Goal: Transaction & Acquisition: Purchase product/service

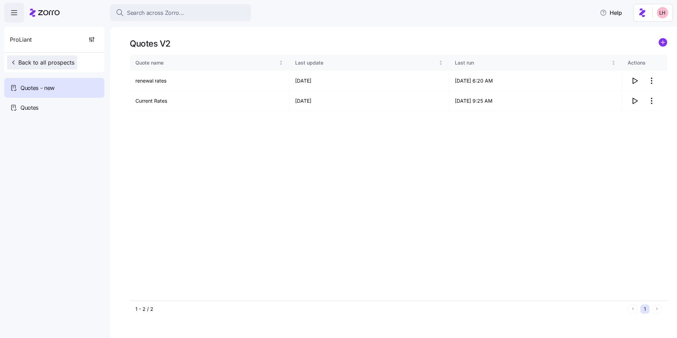
click at [52, 58] on span "Back to all prospects" at bounding box center [42, 62] width 64 height 8
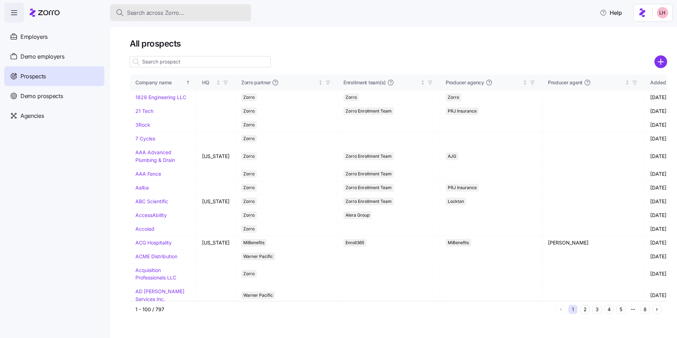
click at [158, 15] on span "Search across Zorro..." at bounding box center [155, 12] width 57 height 9
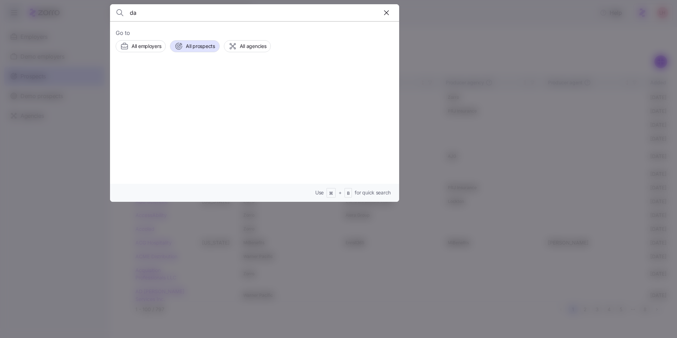
type input "d"
click at [485, 38] on div at bounding box center [338, 169] width 677 height 338
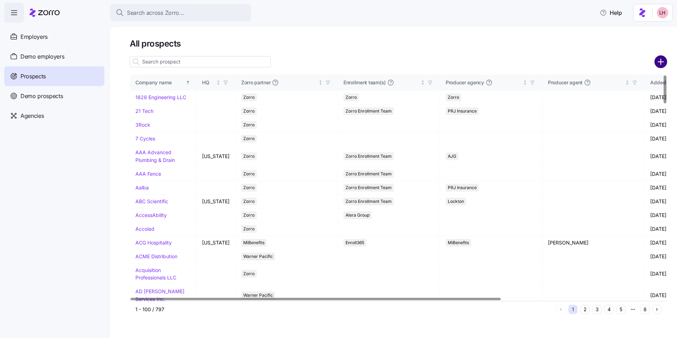
click at [662, 66] on circle "add icon" at bounding box center [661, 62] width 12 height 12
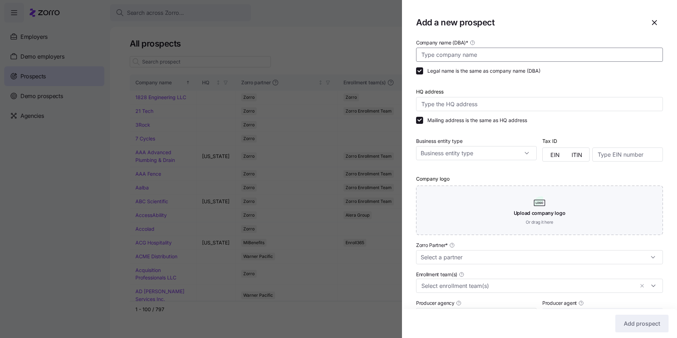
click at [505, 56] on input "Company name (DBA) *" at bounding box center [539, 55] width 247 height 14
type input "Dawson Pediatric"
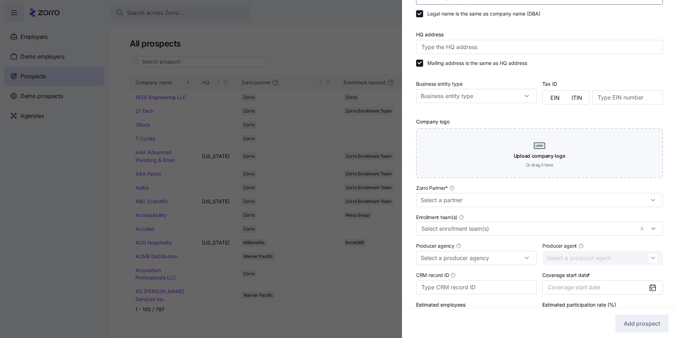
scroll to position [58, 0]
click at [466, 201] on input "Zorro Partner *" at bounding box center [539, 199] width 247 height 14
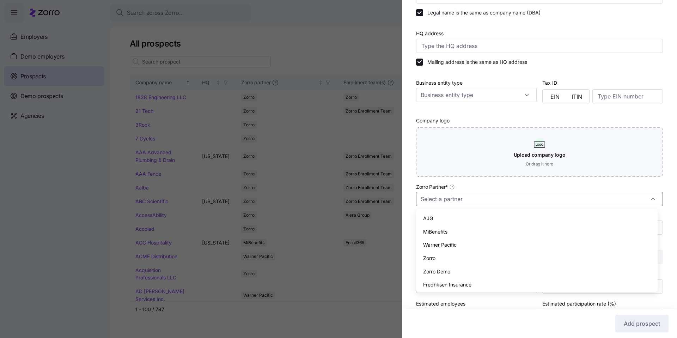
click at [441, 253] on div "Zorro" at bounding box center [537, 257] width 236 height 13
type input "Zorro"
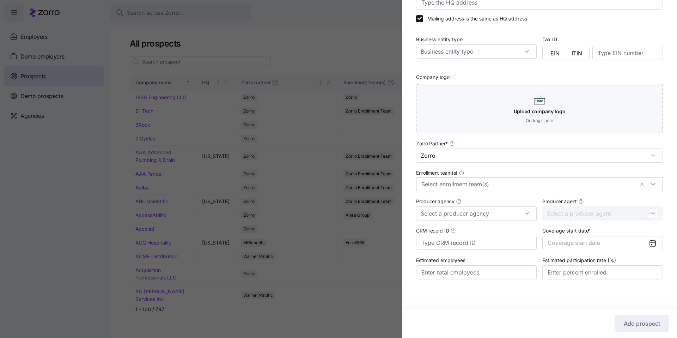
scroll to position [103, 0]
click at [612, 244] on button "Coverage start date" at bounding box center [602, 241] width 121 height 14
click at [639, 159] on button "button" at bounding box center [644, 156] width 15 height 15
click at [573, 176] on button "Jan" at bounding box center [562, 173] width 35 height 15
click at [644, 321] on span "Add prospect" at bounding box center [641, 323] width 36 height 8
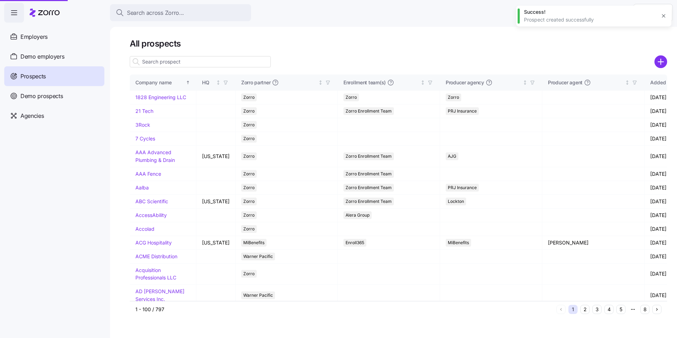
click at [190, 18] on div at bounding box center [338, 169] width 677 height 338
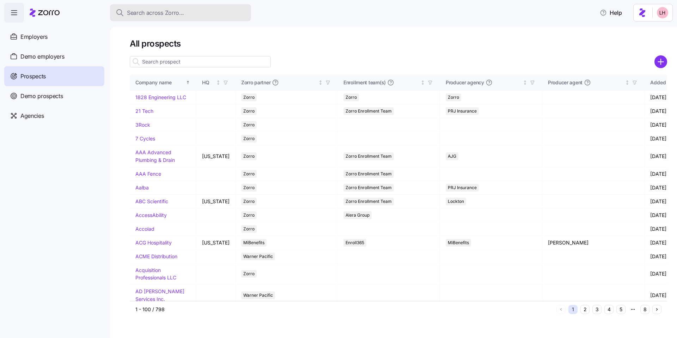
click at [184, 16] on div "Search across Zorro..." at bounding box center [181, 12] width 130 height 9
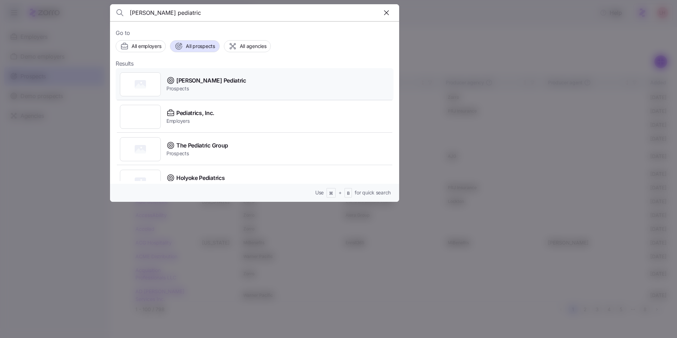
type input "dawson pediatric"
click at [205, 88] on span "Prospects" at bounding box center [206, 88] width 80 height 7
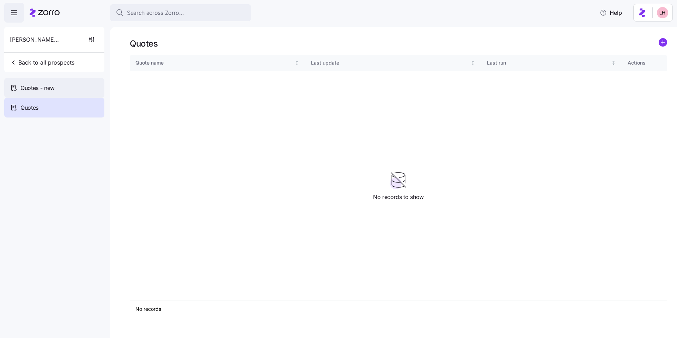
click at [73, 93] on div "Quotes - new" at bounding box center [54, 88] width 100 height 20
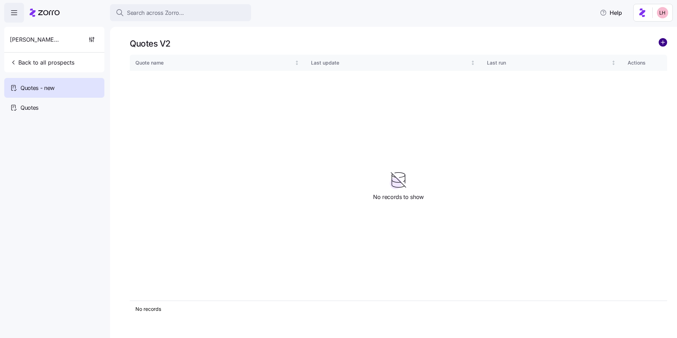
click at [661, 44] on circle "add icon" at bounding box center [663, 42] width 8 height 8
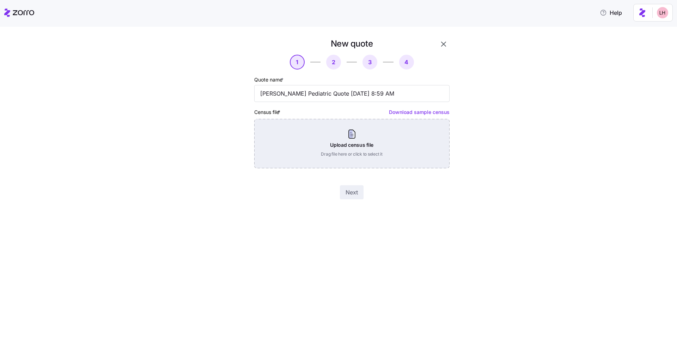
click at [373, 141] on div "Upload census file Drag file here or click to select it" at bounding box center [351, 143] width 195 height 49
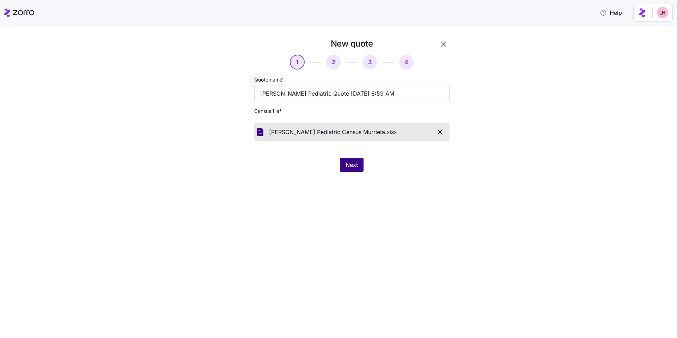
click at [351, 166] on span "Next" at bounding box center [351, 164] width 12 height 8
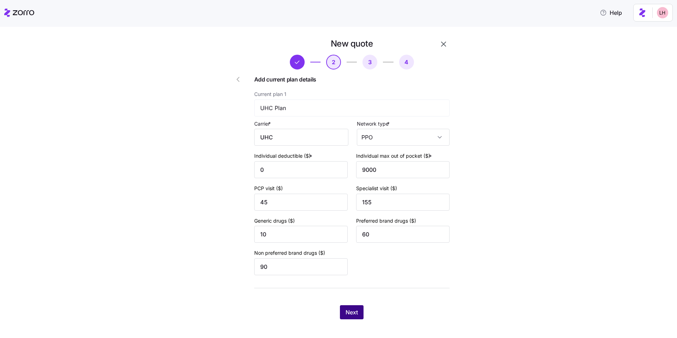
click at [353, 315] on span "Next" at bounding box center [351, 312] width 12 height 8
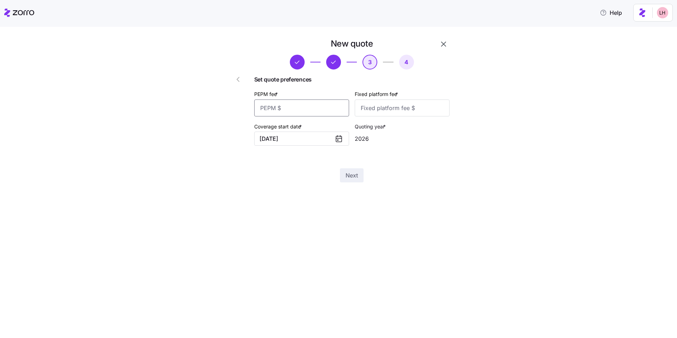
click at [296, 111] on input "PEPM fee *" at bounding box center [301, 107] width 95 height 17
type input "0"
type input "1260"
click at [357, 176] on span "Next" at bounding box center [351, 175] width 12 height 8
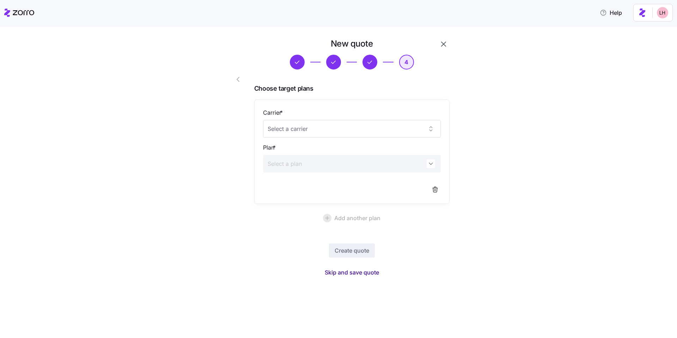
click at [372, 271] on span "Skip and save quote" at bounding box center [352, 272] width 54 height 8
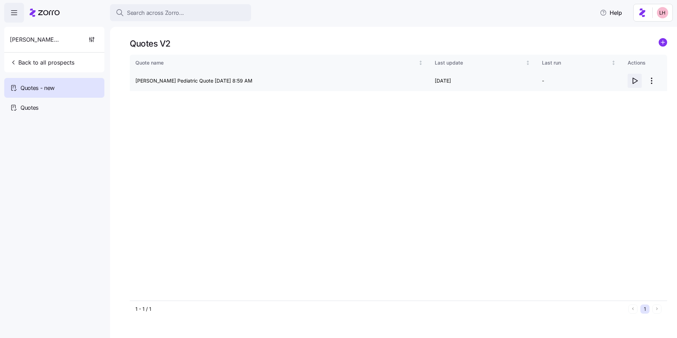
click at [634, 80] on icon "button" at bounding box center [634, 80] width 8 height 8
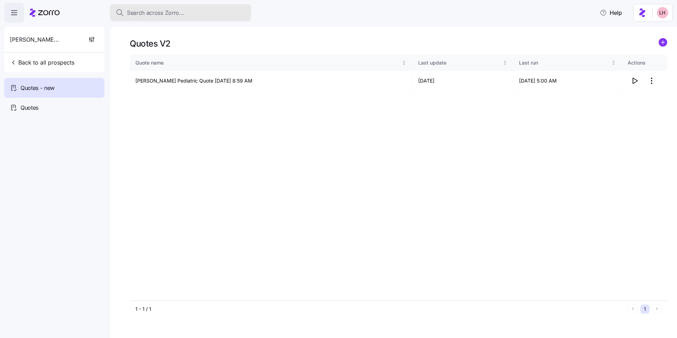
click at [164, 11] on span "Search across Zorro..." at bounding box center [155, 12] width 57 height 9
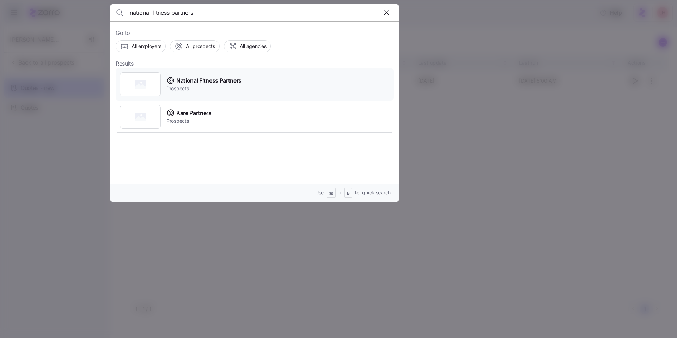
type input "national fitness partners"
click at [233, 90] on span "Prospects" at bounding box center [203, 88] width 75 height 7
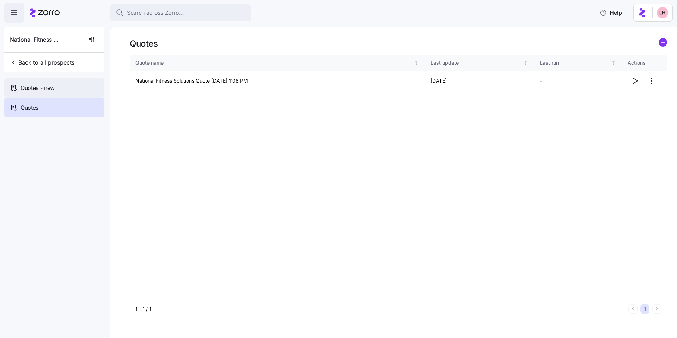
click at [59, 87] on div "Quotes - new" at bounding box center [54, 88] width 100 height 20
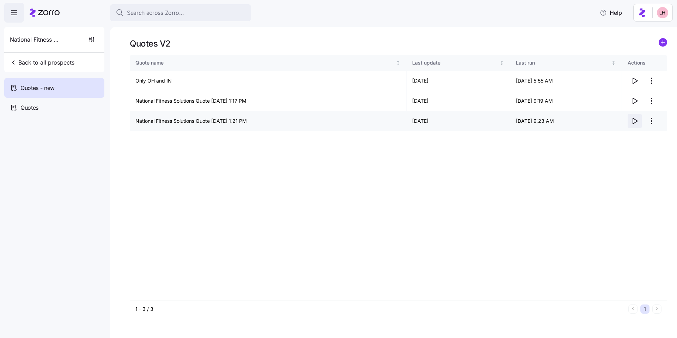
click at [634, 123] on icon "button" at bounding box center [634, 121] width 8 height 8
click at [633, 82] on icon "button" at bounding box center [634, 80] width 8 height 8
click at [653, 100] on html "Search across Zorro... Help National Fitness Partners Back to all prospects Quo…" at bounding box center [338, 166] width 677 height 333
click at [628, 127] on div "Delete quote" at bounding box center [623, 129] width 65 height 11
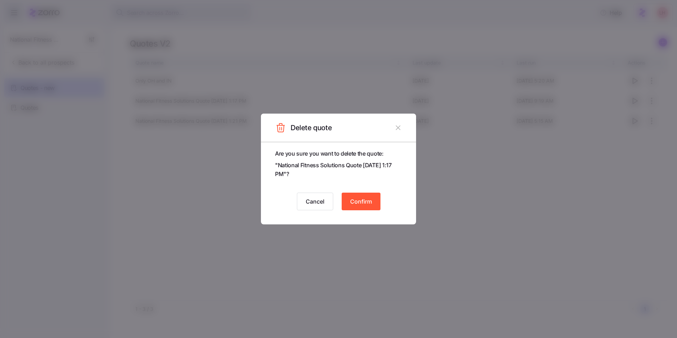
click at [359, 197] on span "Confirm" at bounding box center [361, 201] width 22 height 8
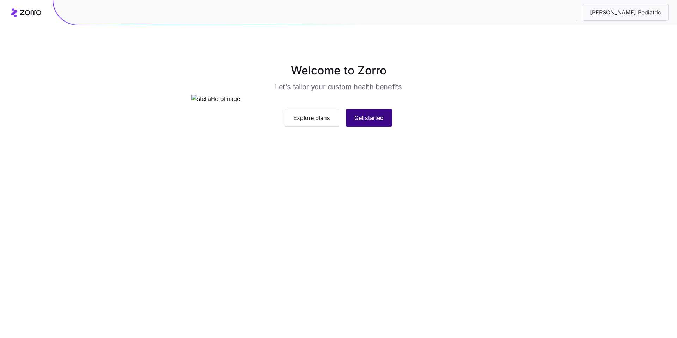
click at [365, 122] on span "Get started" at bounding box center [368, 117] width 29 height 8
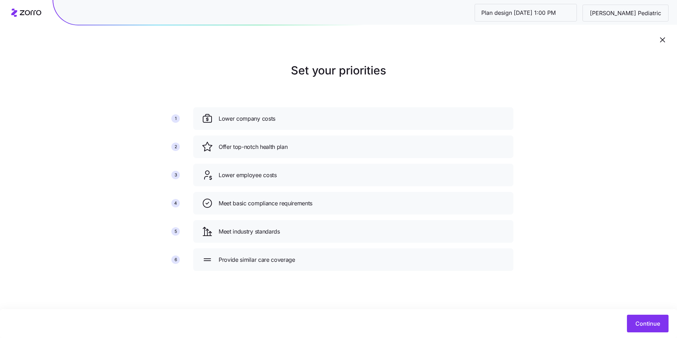
drag, startPoint x: 648, startPoint y: 319, endPoint x: 640, endPoint y: 311, distance: 10.7
click at [648, 319] on span "Continue" at bounding box center [647, 323] width 25 height 8
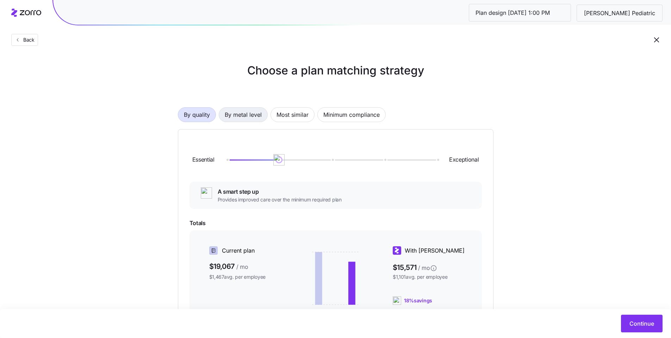
click at [255, 118] on span "By metal level" at bounding box center [243, 114] width 37 height 14
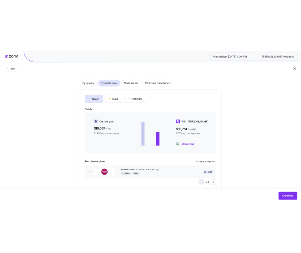
scroll to position [46, 0]
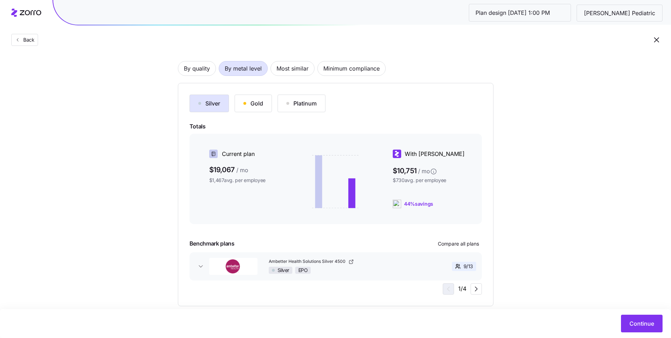
click at [307, 105] on div "Platinum" at bounding box center [301, 103] width 30 height 8
click at [261, 103] on div "Gold" at bounding box center [253, 103] width 20 height 8
click at [210, 104] on div "Silver" at bounding box center [209, 103] width 22 height 8
click at [293, 106] on div "Platinum" at bounding box center [301, 103] width 30 height 8
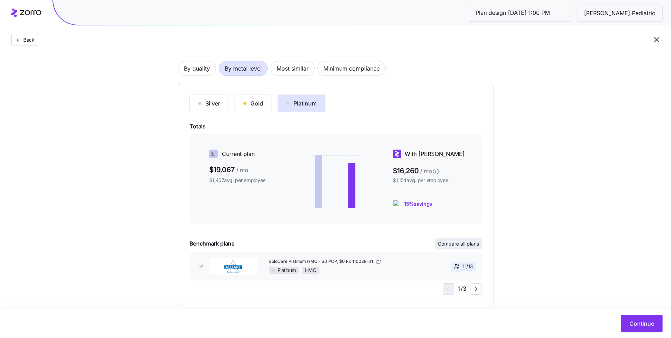
click at [455, 243] on span "Compare all plans" at bounding box center [458, 243] width 41 height 7
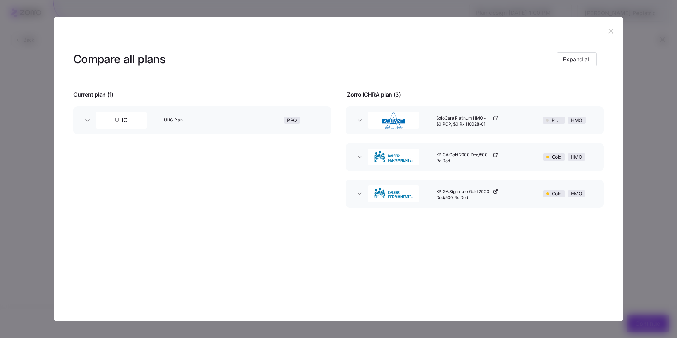
click at [360, 125] on button "SoloCare Platinum HMO - $0 PCP, $0 Rx 110028-01 Platinum HMO" at bounding box center [474, 120] width 258 height 28
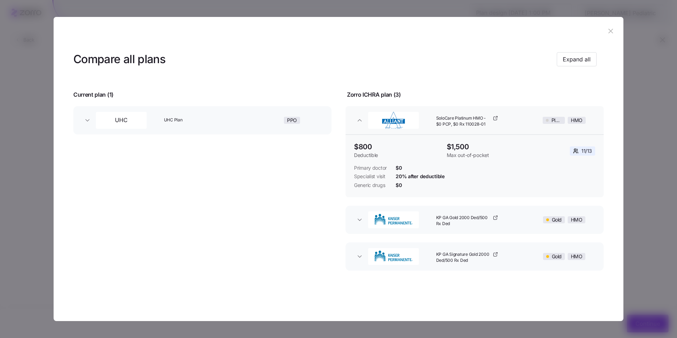
click at [611, 29] on icon "button" at bounding box center [610, 31] width 8 height 8
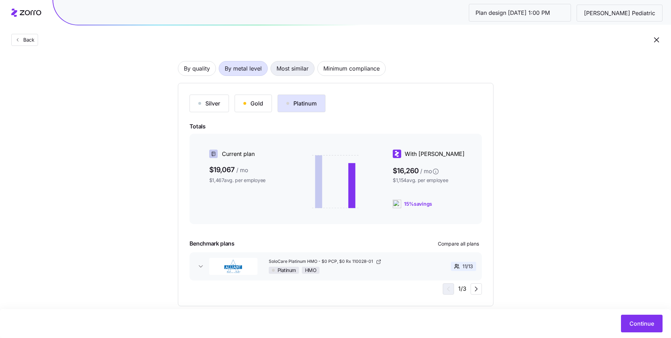
click at [304, 66] on span "Most similar" at bounding box center [293, 68] width 32 height 14
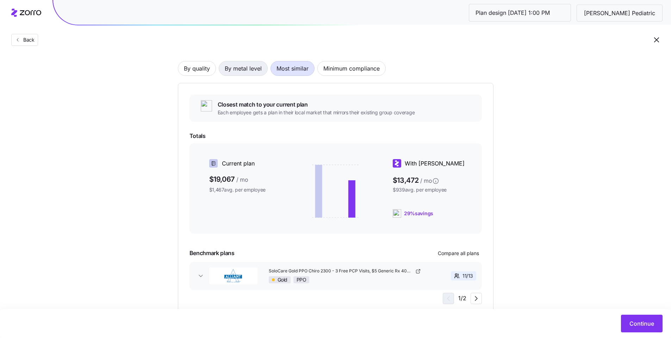
click at [251, 72] on span "By metal level" at bounding box center [243, 68] width 37 height 14
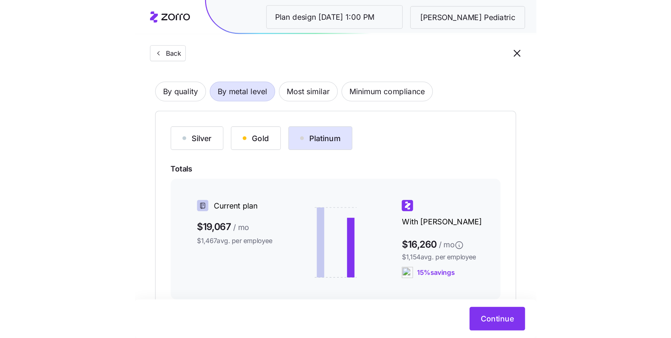
scroll to position [17, 0]
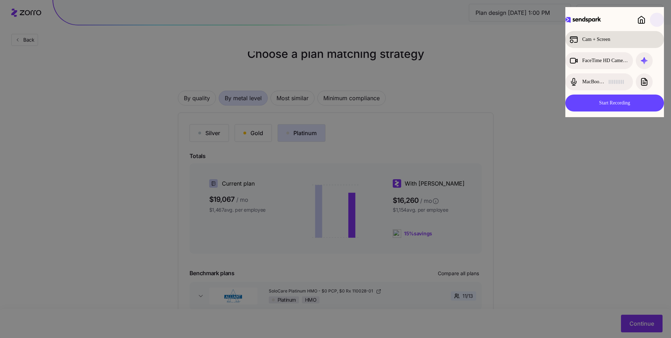
click at [608, 40] on div "Cam + Screen" at bounding box center [609, 39] width 78 height 8
click at [621, 101] on button "Start Recording" at bounding box center [615, 102] width 99 height 17
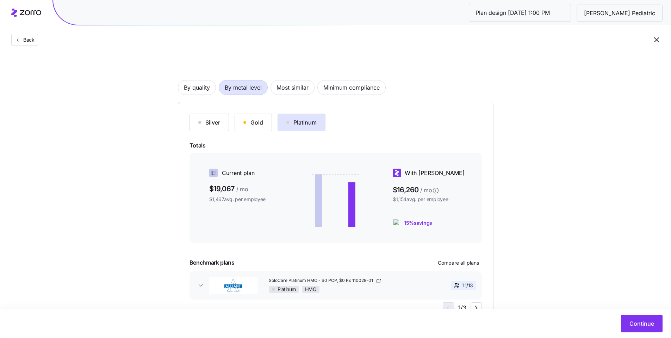
scroll to position [26, 0]
click at [257, 124] on div "Gold" at bounding box center [253, 123] width 20 height 8
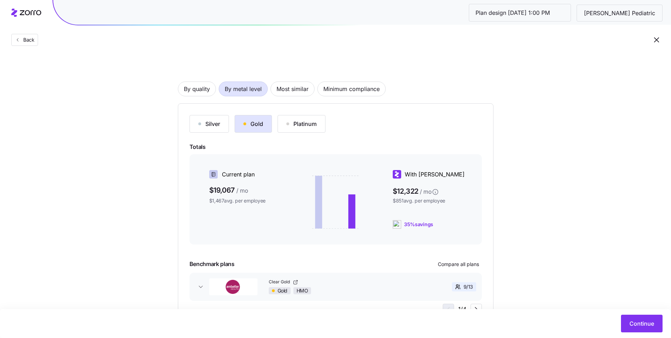
click at [205, 126] on div "Silver" at bounding box center [209, 123] width 22 height 8
click at [292, 88] on span "Most similar" at bounding box center [293, 89] width 32 height 14
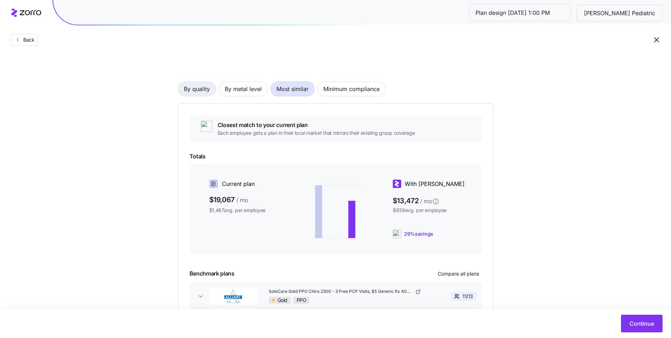
click at [204, 89] on span "By quality" at bounding box center [197, 89] width 26 height 14
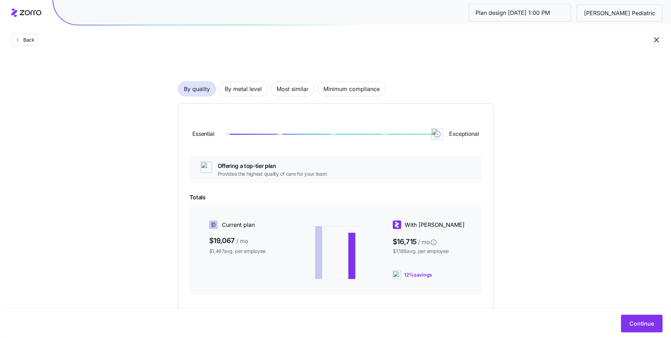
drag, startPoint x: 280, startPoint y: 135, endPoint x: 429, endPoint y: 135, distance: 148.7
click at [429, 135] on div at bounding box center [332, 134] width 211 height 4
click at [245, 89] on span "By metal level" at bounding box center [243, 89] width 37 height 14
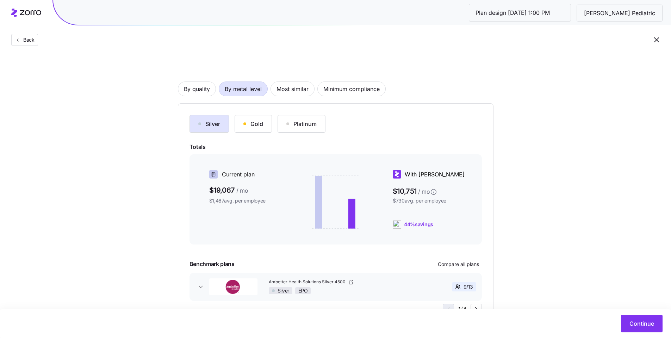
click at [262, 128] on button "Gold" at bounding box center [253, 124] width 37 height 18
click at [301, 129] on button "Platinum" at bounding box center [302, 124] width 48 height 18
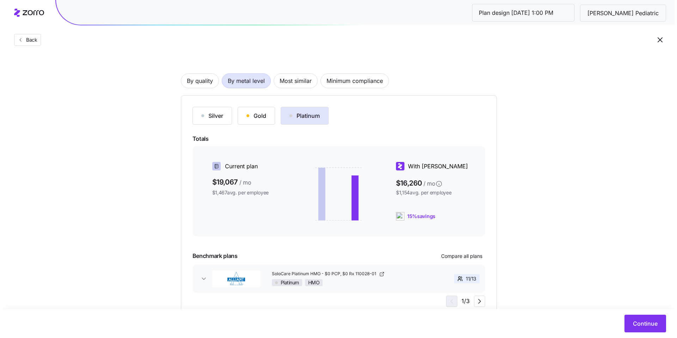
scroll to position [60, 0]
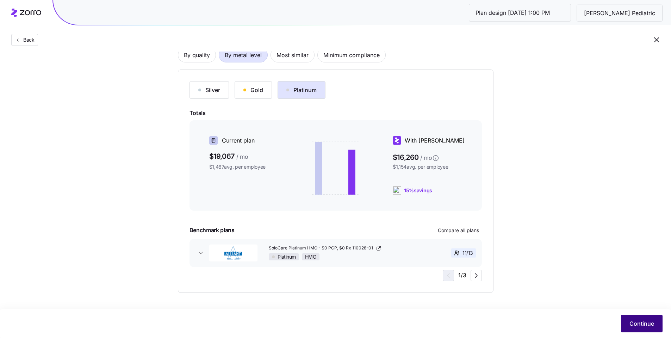
click at [646, 322] on span "Continue" at bounding box center [642, 323] width 25 height 8
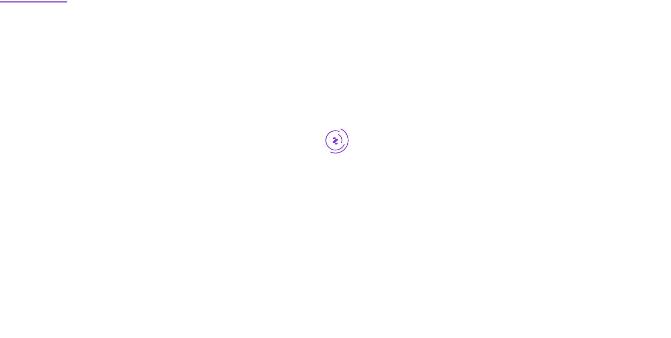
scroll to position [0, 0]
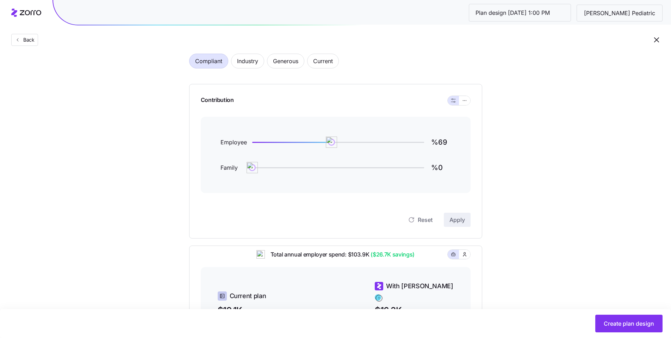
scroll to position [30, 0]
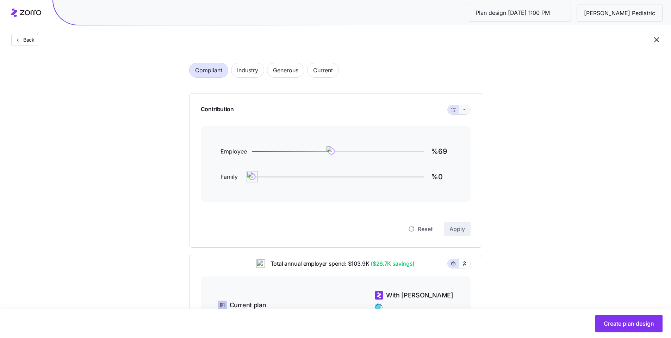
click at [464, 111] on icon "button" at bounding box center [464, 109] width 5 height 8
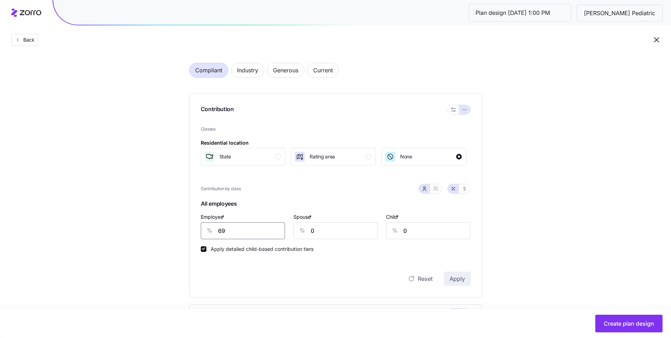
drag, startPoint x: 234, startPoint y: 232, endPoint x: 265, endPoint y: 232, distance: 30.3
click at [197, 232] on div "Contribution Classes Residential location State Rating area None Contribution b…" at bounding box center [335, 195] width 293 height 204
type input "95"
click at [461, 282] on span "Apply" at bounding box center [458, 278] width 16 height 8
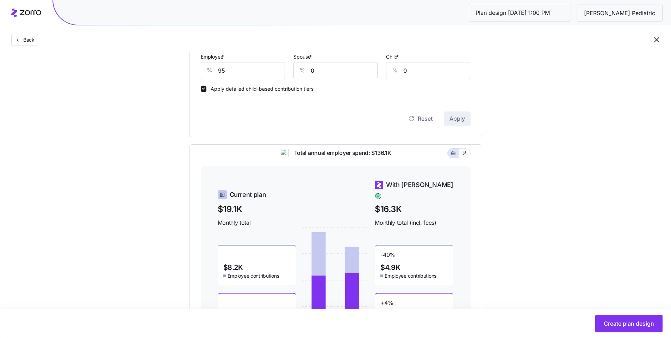
scroll to position [156, 0]
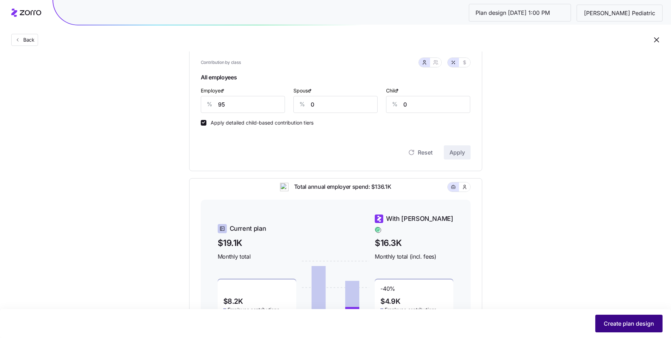
click at [625, 318] on button "Create plan design" at bounding box center [629, 323] width 67 height 18
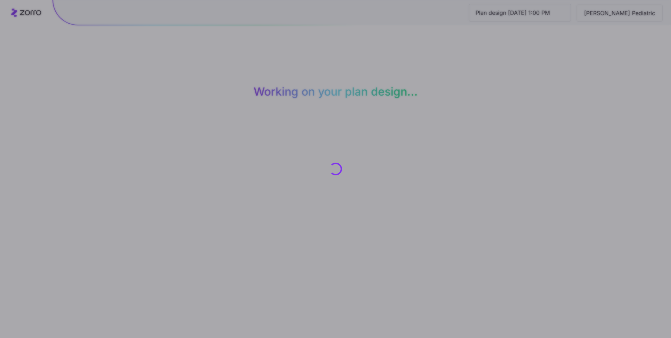
scroll to position [0, 0]
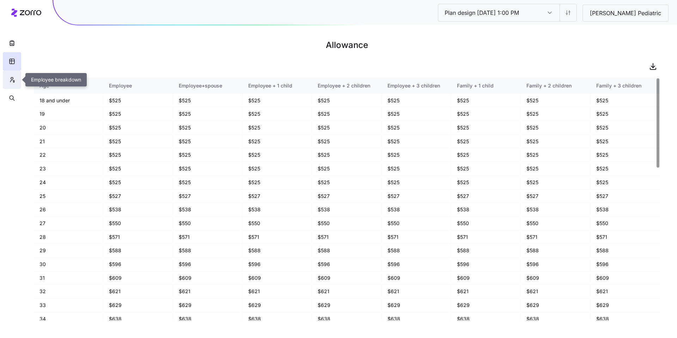
click at [14, 80] on icon "button" at bounding box center [12, 79] width 6 height 7
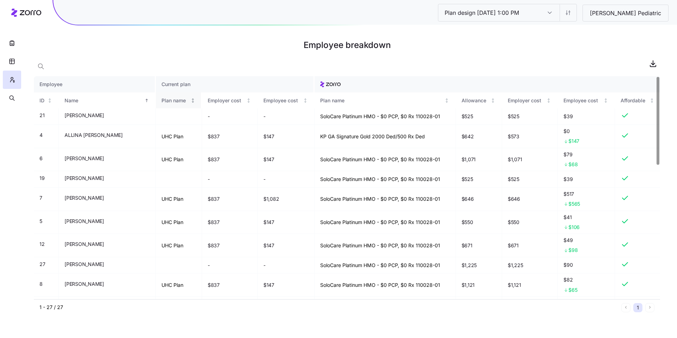
click at [174, 100] on div "Plan name" at bounding box center [174, 101] width 27 height 8
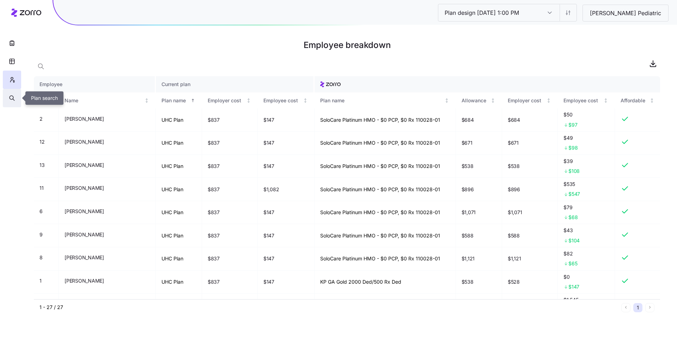
click at [15, 100] on icon "button" at bounding box center [12, 97] width 6 height 7
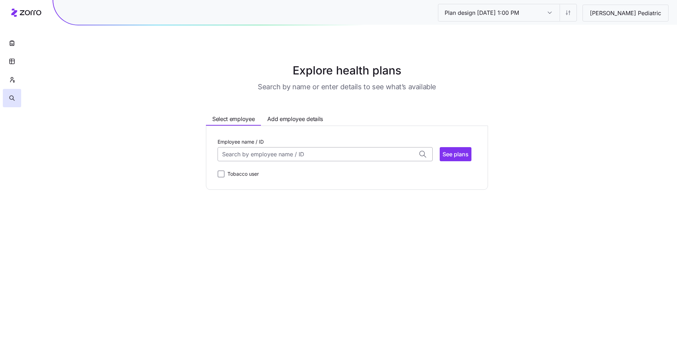
click at [281, 154] on input "Employee name / ID" at bounding box center [324, 154] width 215 height 14
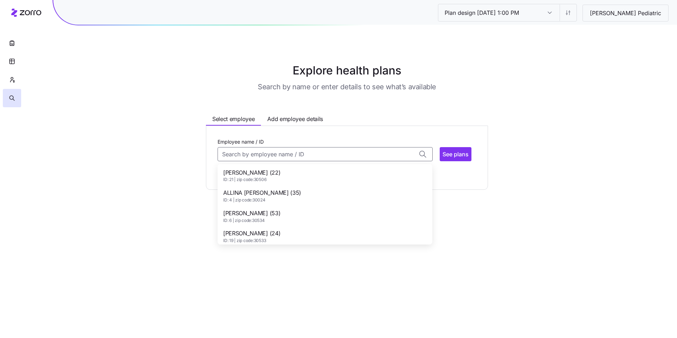
click at [279, 174] on span "Abigail Bustamante (22)" at bounding box center [251, 172] width 57 height 9
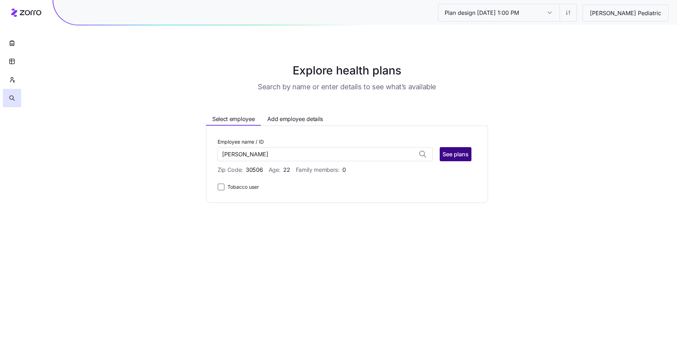
click at [457, 154] on span "See plans" at bounding box center [455, 154] width 26 height 8
type input "Abigail Bustamante (ID: 21)"
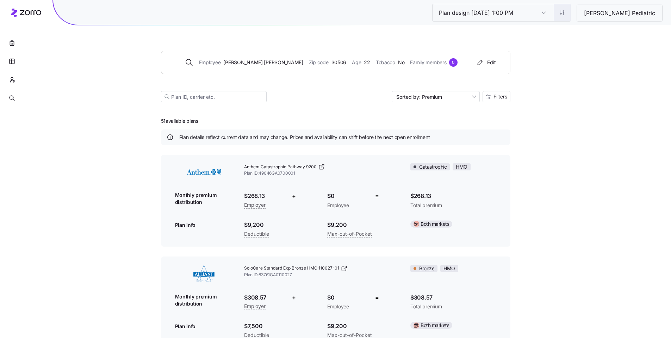
click at [592, 11] on html "Plan design 10/10/2025 1:00 PM Plan design 10/10/2025 1:00 PM Dawson Pediatric …" at bounding box center [335, 330] width 671 height 661
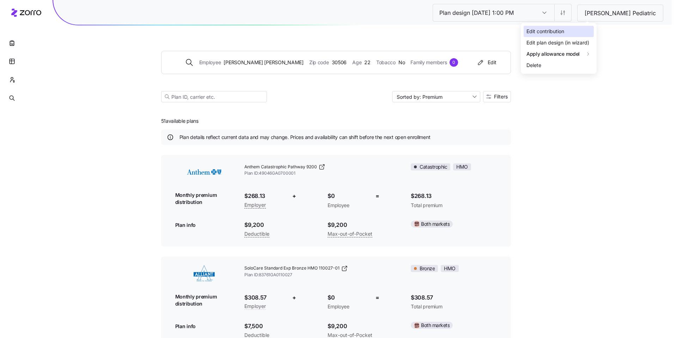
click at [563, 27] on div "Edit contribution" at bounding box center [558, 31] width 70 height 11
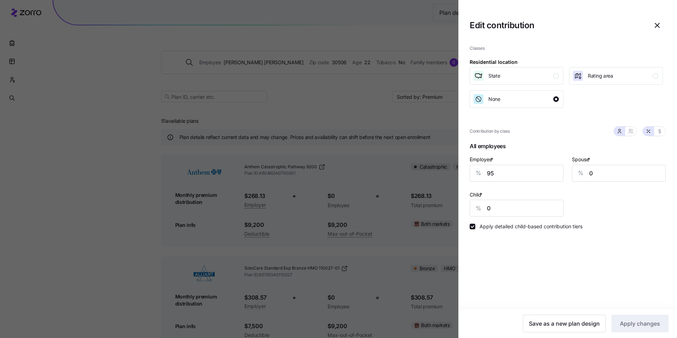
click at [321, 101] on div at bounding box center [338, 169] width 677 height 338
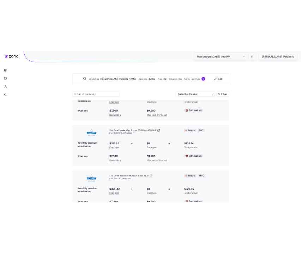
scroll to position [59, 0]
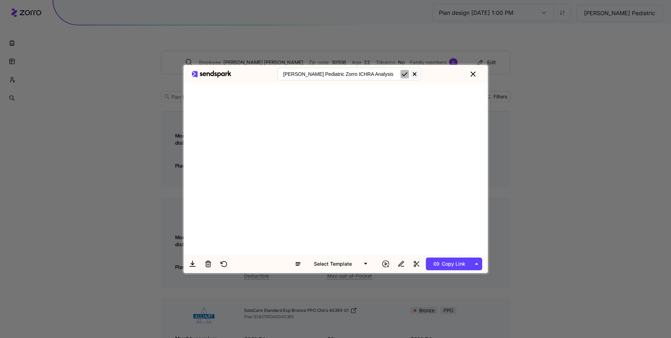
type input "Dawson Pediatric Zorro ICHRA Analysis"
click at [408, 73] on icon "submit" at bounding box center [405, 74] width 8 height 8
click at [455, 263] on span "Copy Link" at bounding box center [448, 263] width 34 height 11
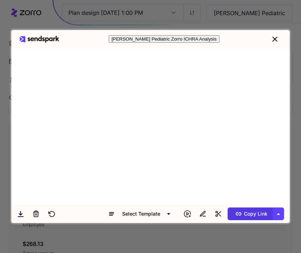
click at [262, 214] on span "Copy Link" at bounding box center [250, 213] width 34 height 11
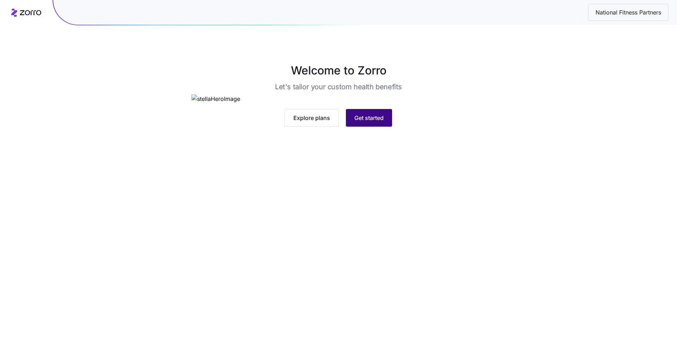
click at [373, 127] on button "Get started" at bounding box center [369, 118] width 46 height 18
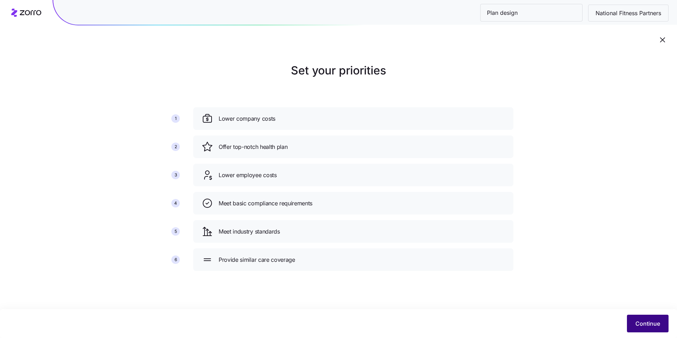
click at [646, 320] on span "Continue" at bounding box center [647, 323] width 25 height 8
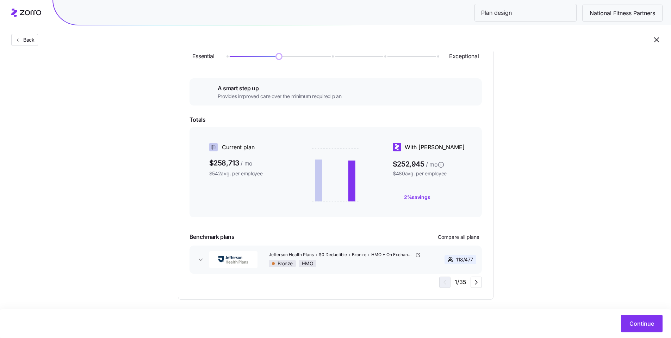
scroll to position [46, 0]
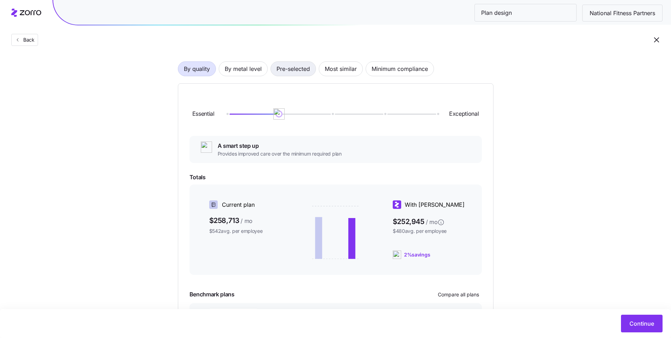
click at [296, 73] on span "Pre-selected" at bounding box center [293, 69] width 33 height 14
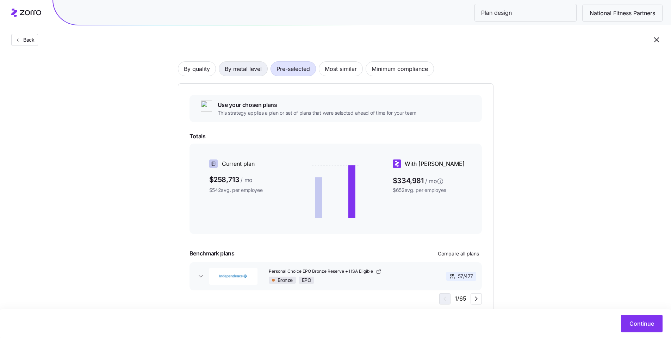
click at [245, 72] on span "By metal level" at bounding box center [243, 69] width 37 height 14
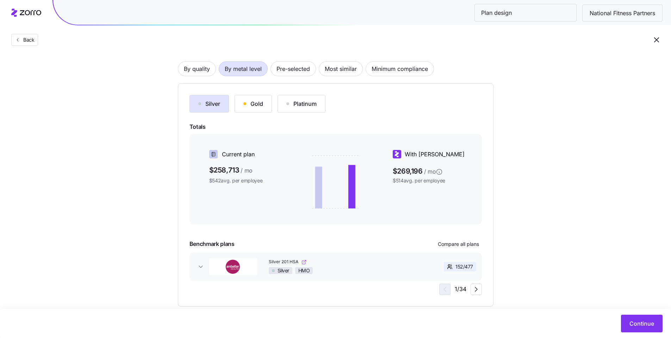
click at [345, 263] on link "Silver 201 HSA" at bounding box center [345, 262] width 152 height 6
click at [451, 243] on span "Compare all plans" at bounding box center [458, 243] width 41 height 7
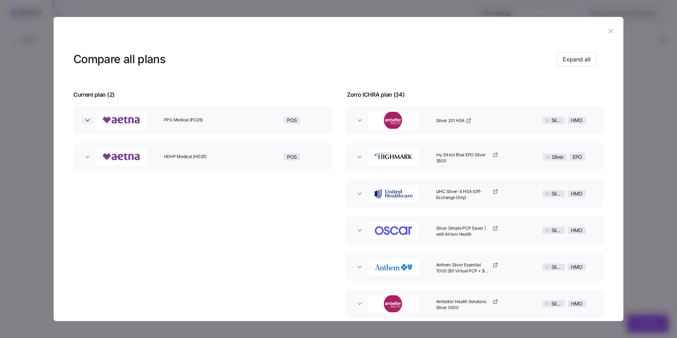
click at [88, 122] on icon "button" at bounding box center [87, 120] width 7 height 7
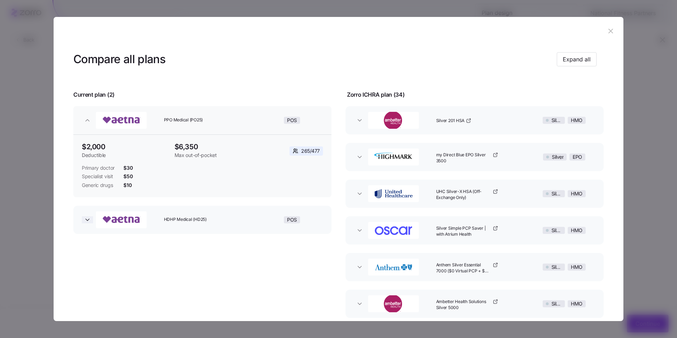
click at [87, 221] on icon "button" at bounding box center [87, 219] width 7 height 7
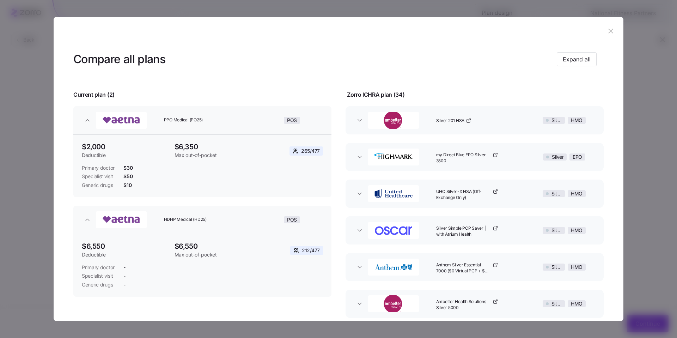
click at [606, 34] on icon "button" at bounding box center [610, 31] width 8 height 8
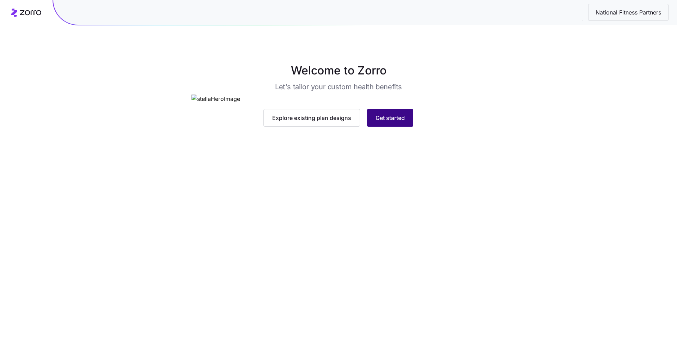
click at [400, 122] on span "Get started" at bounding box center [389, 117] width 29 height 8
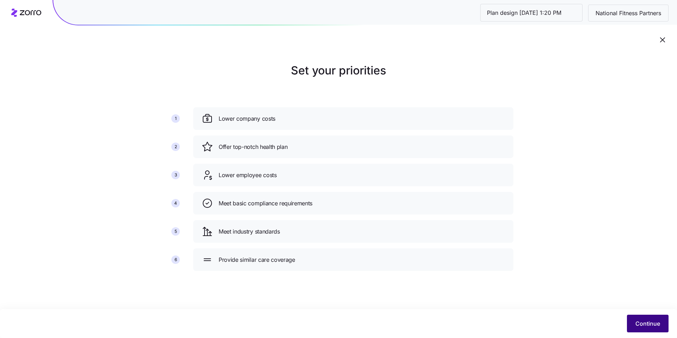
click at [643, 322] on span "Continue" at bounding box center [647, 323] width 25 height 8
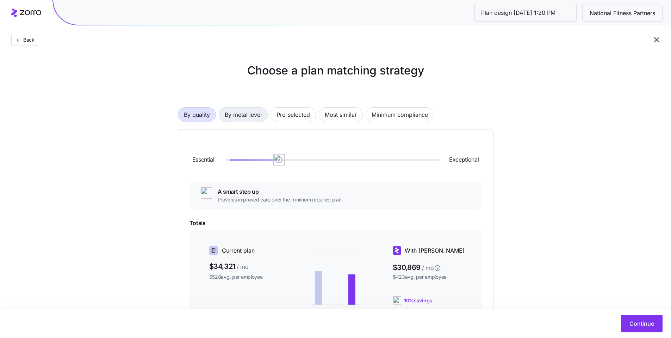
click at [253, 113] on span "By metal level" at bounding box center [243, 114] width 37 height 14
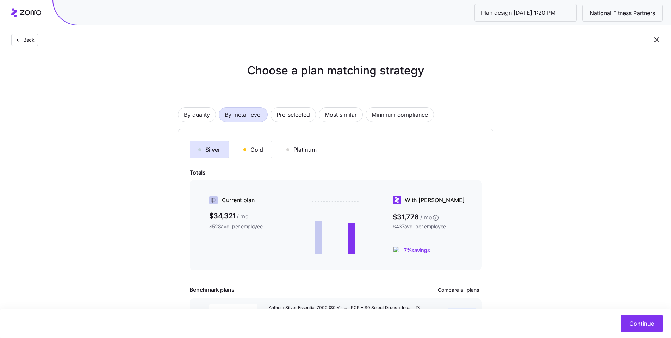
click at [264, 151] on button "Gold" at bounding box center [253, 150] width 37 height 18
click at [216, 151] on div "Silver" at bounding box center [209, 149] width 22 height 8
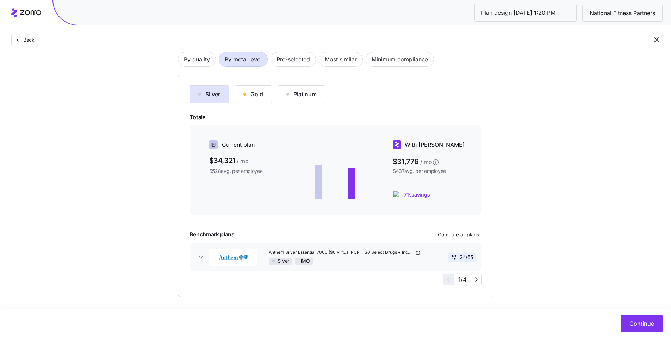
scroll to position [55, 0]
